Goal: Navigation & Orientation: Find specific page/section

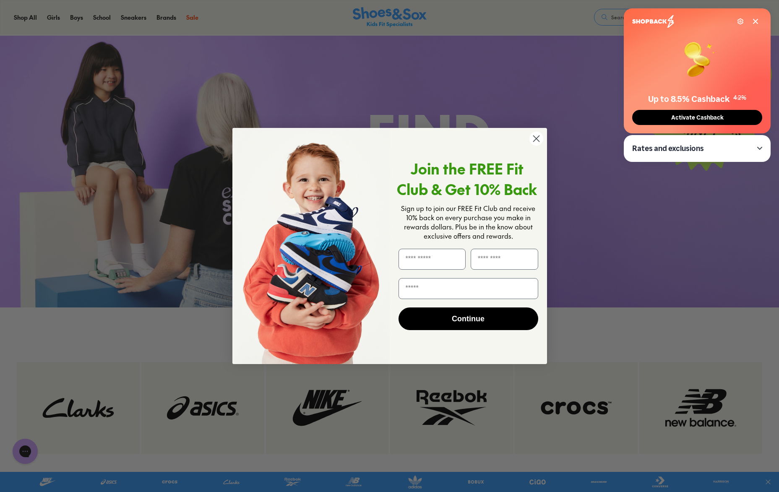
scroll to position [1525, 0]
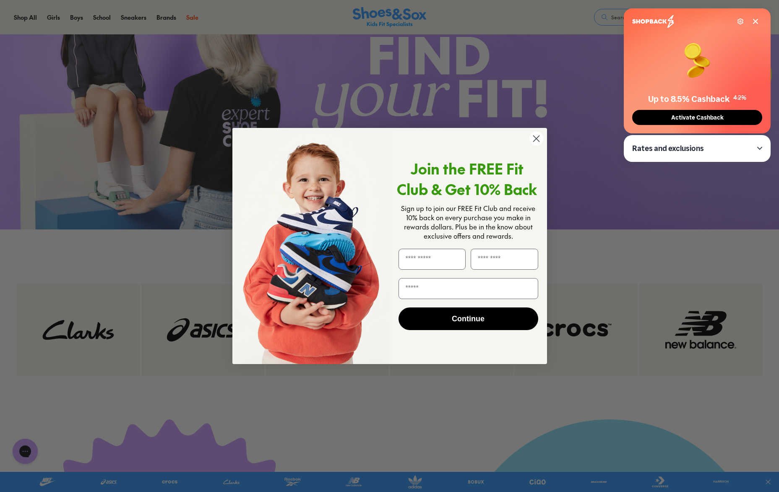
click at [539, 139] on circle "Close dialog" at bounding box center [536, 139] width 14 height 14
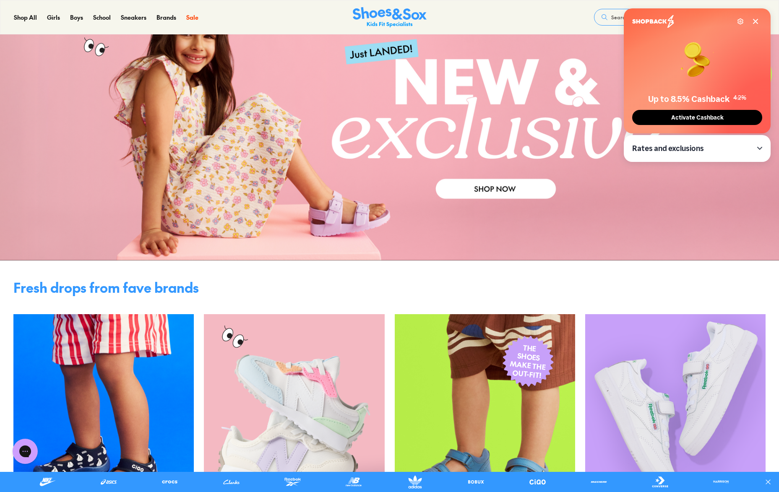
scroll to position [0, 0]
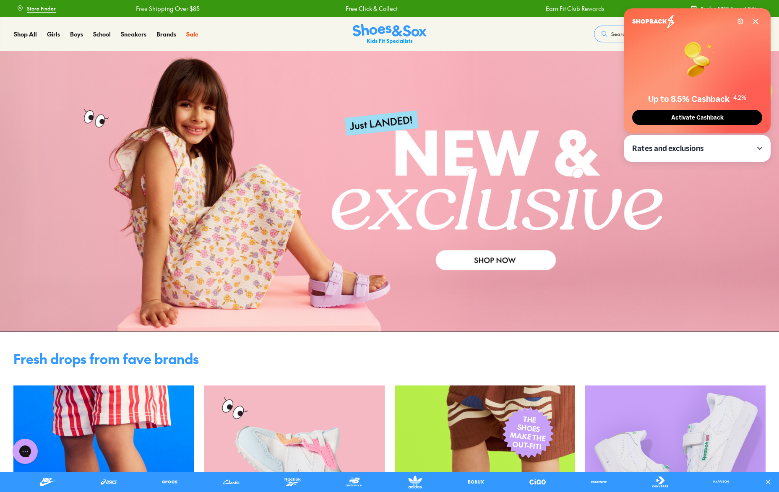
click at [760, 21] on div "Settings Up to 8.5% Cashback 4.2% Activate Cashback" at bounding box center [697, 70] width 147 height 125
click at [757, 21] on icon at bounding box center [755, 21] width 7 height 7
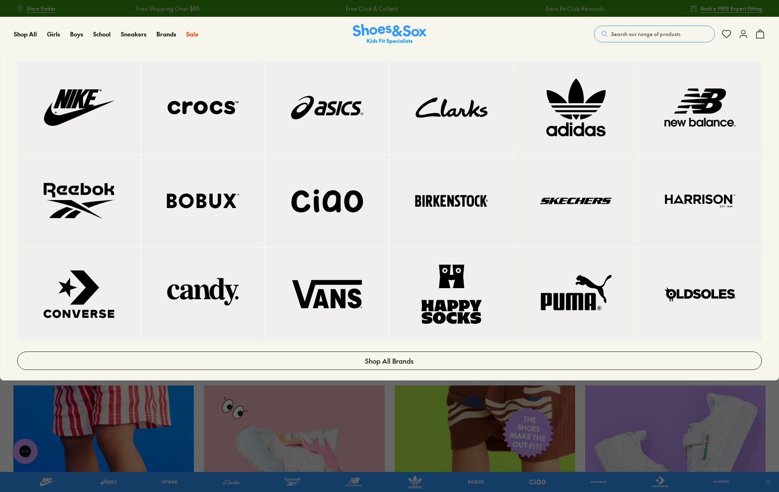
click at [89, 295] on img at bounding box center [79, 294] width 90 height 59
